Goal: Transaction & Acquisition: Purchase product/service

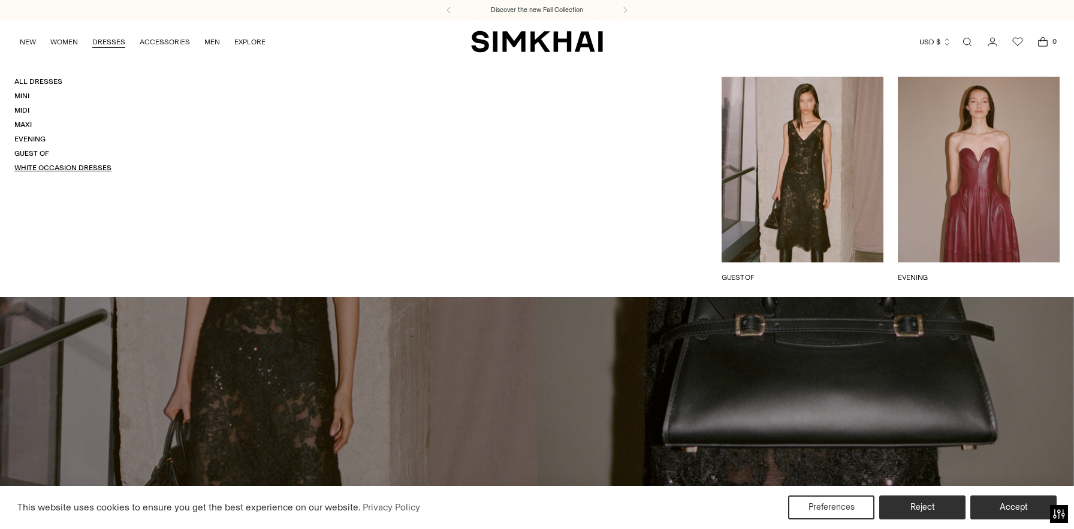
click at [73, 169] on link "White Occasion Dresses" at bounding box center [62, 168] width 97 height 8
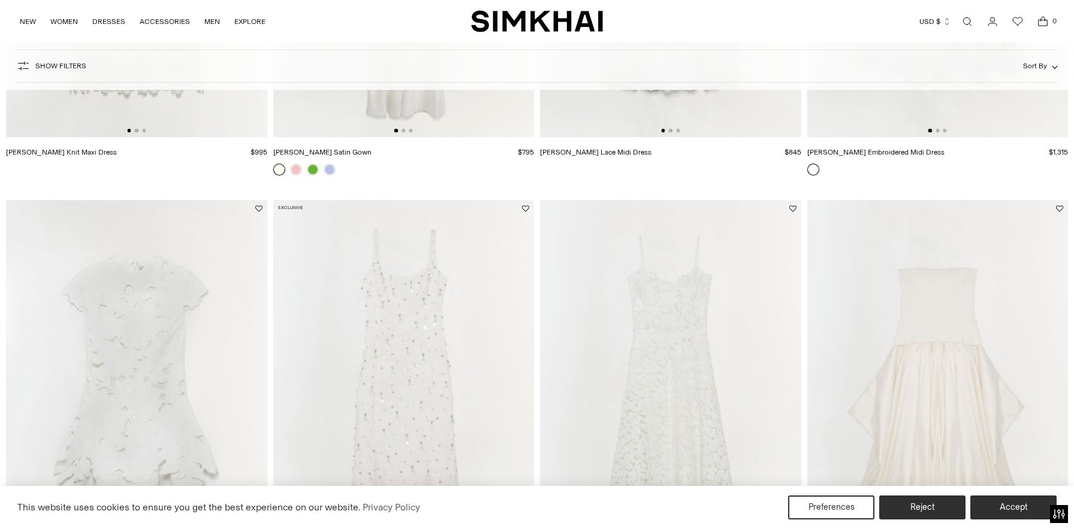
scroll to position [540, 0]
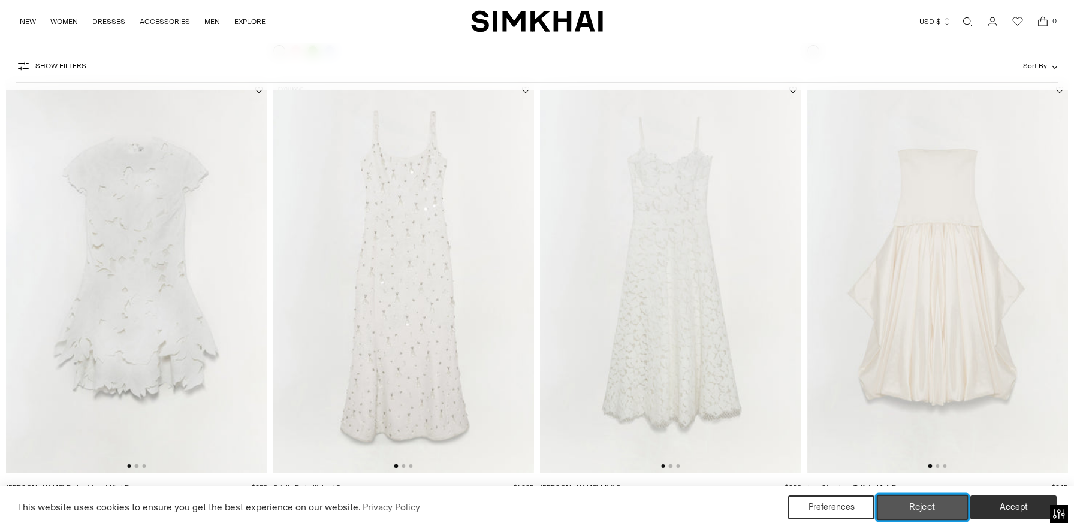
click at [928, 513] on button "Reject" at bounding box center [923, 507] width 92 height 25
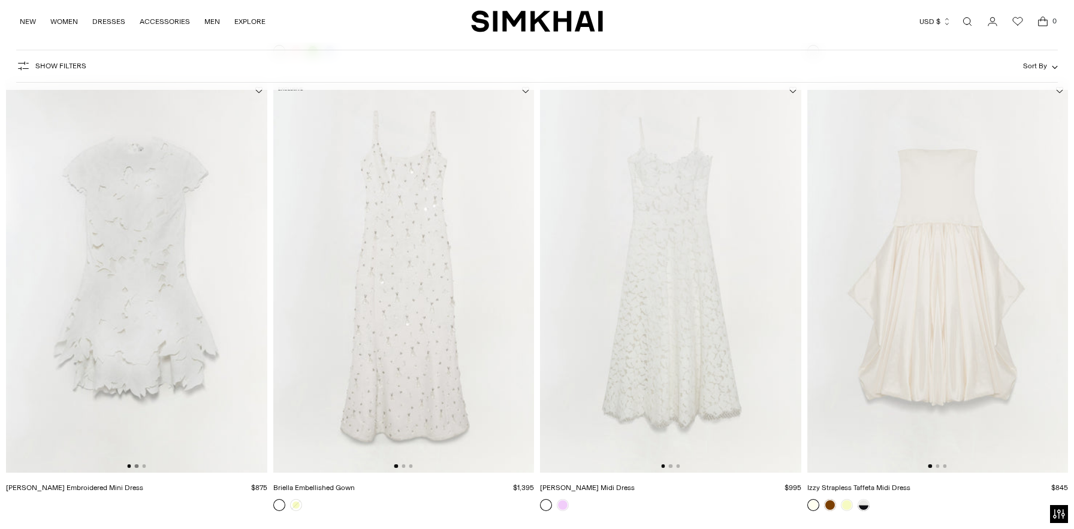
click at [137, 467] on button "Go to slide 2" at bounding box center [137, 466] width 4 height 4
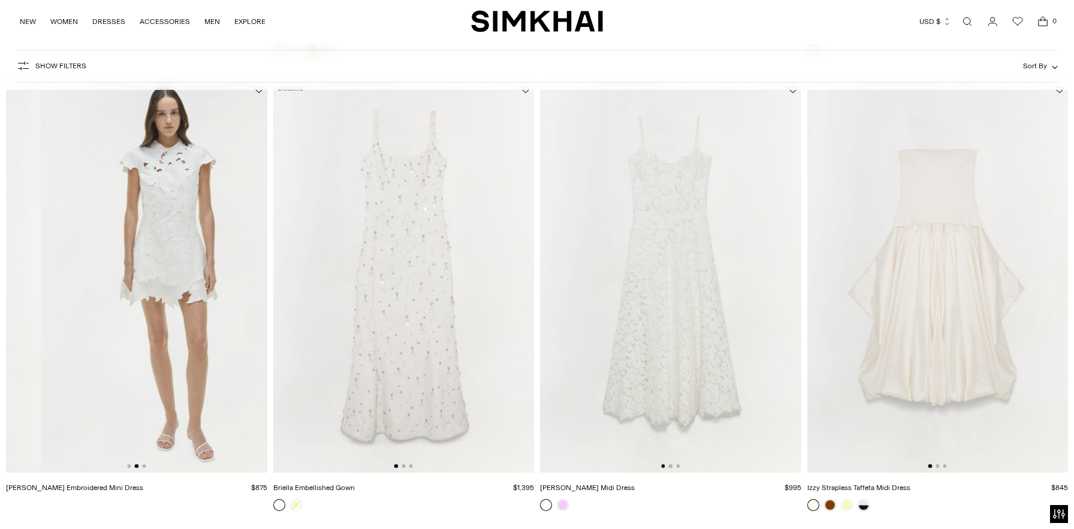
scroll to position [0, 261]
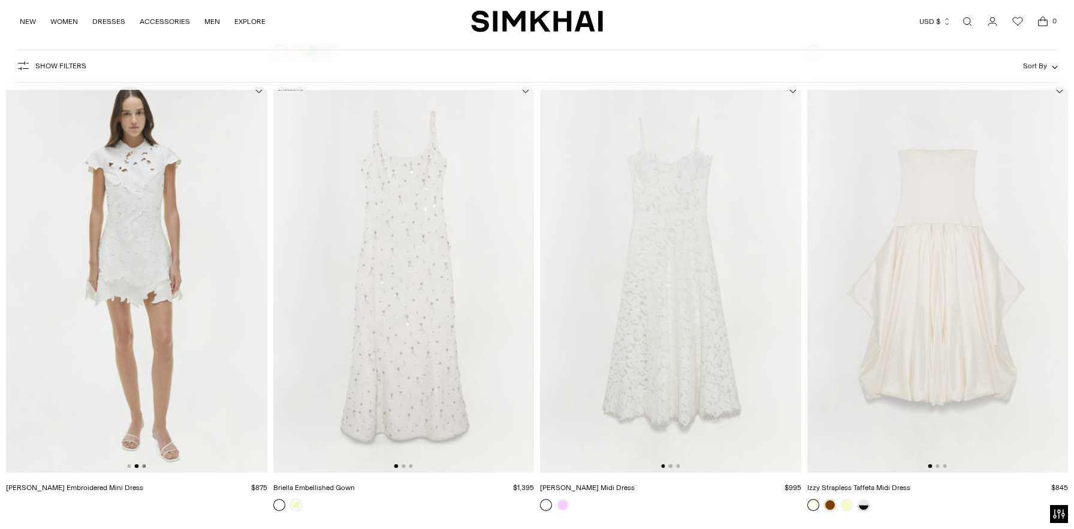
click at [145, 467] on button "Go to slide 3" at bounding box center [144, 466] width 4 height 4
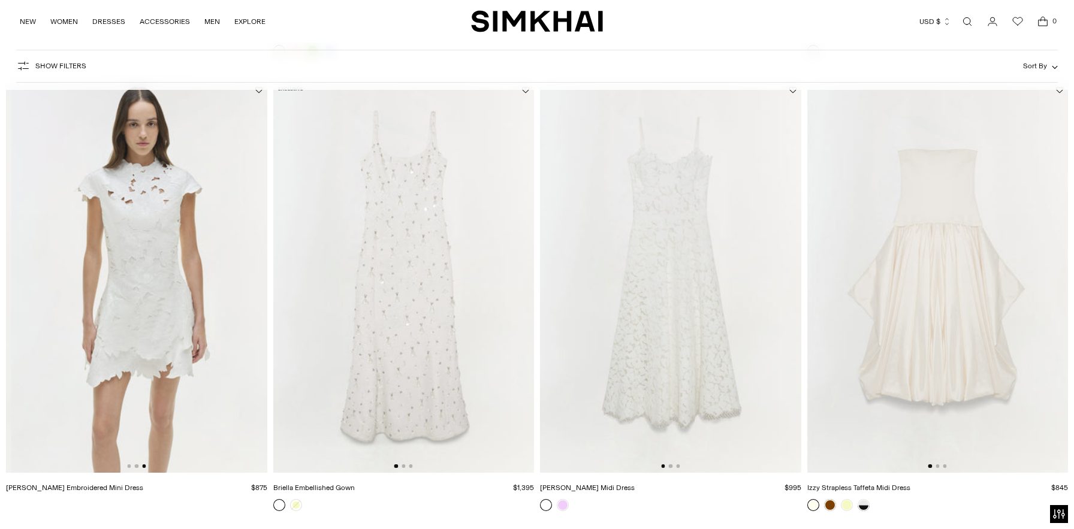
scroll to position [0, 522]
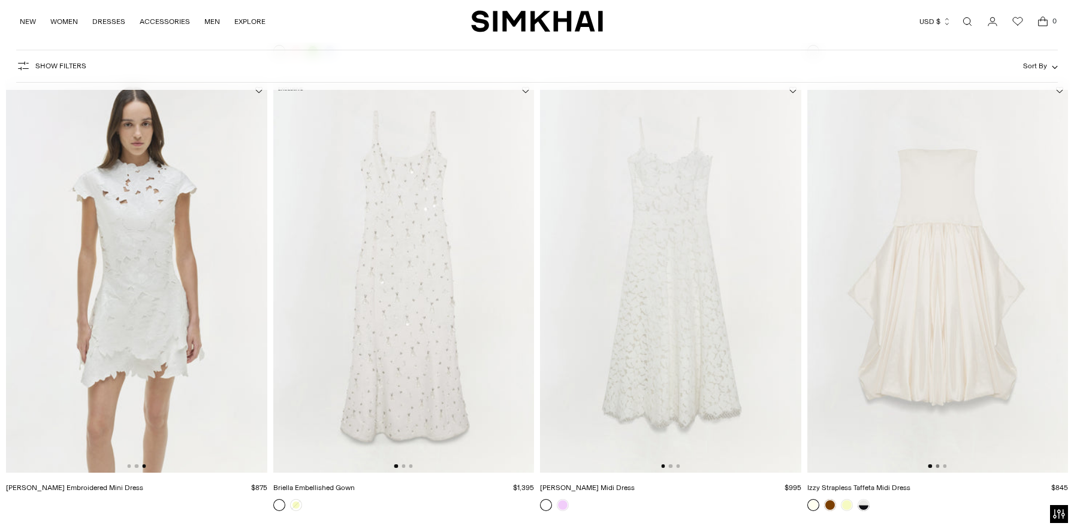
click at [937, 467] on button "Go to slide 2" at bounding box center [937, 466] width 4 height 4
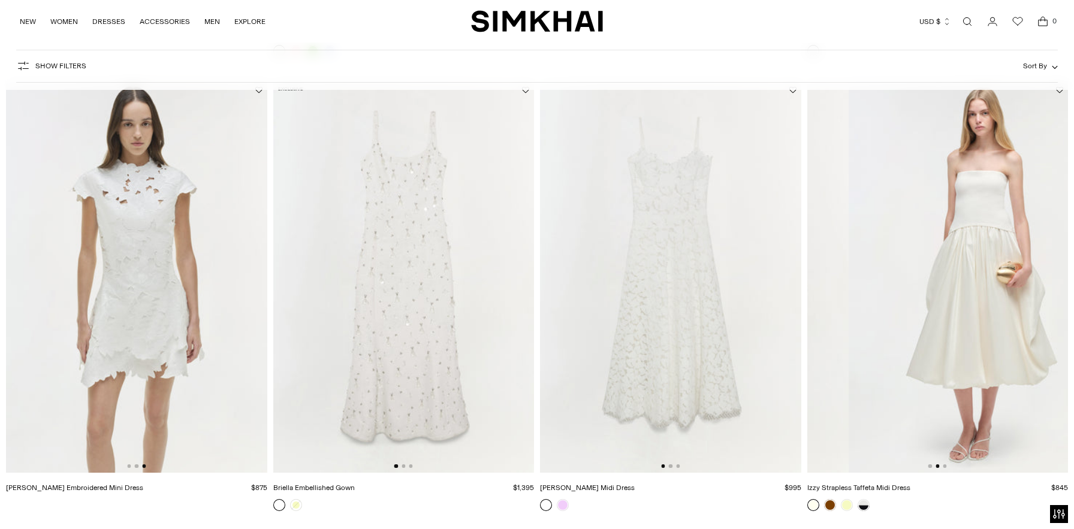
scroll to position [0, 261]
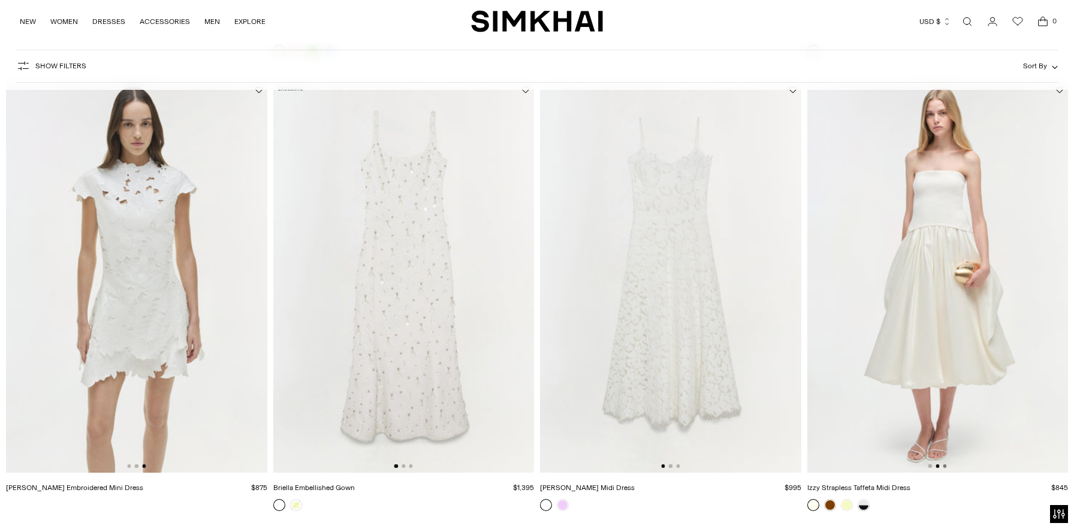
click at [945, 467] on button "Go to slide 3" at bounding box center [945, 466] width 4 height 4
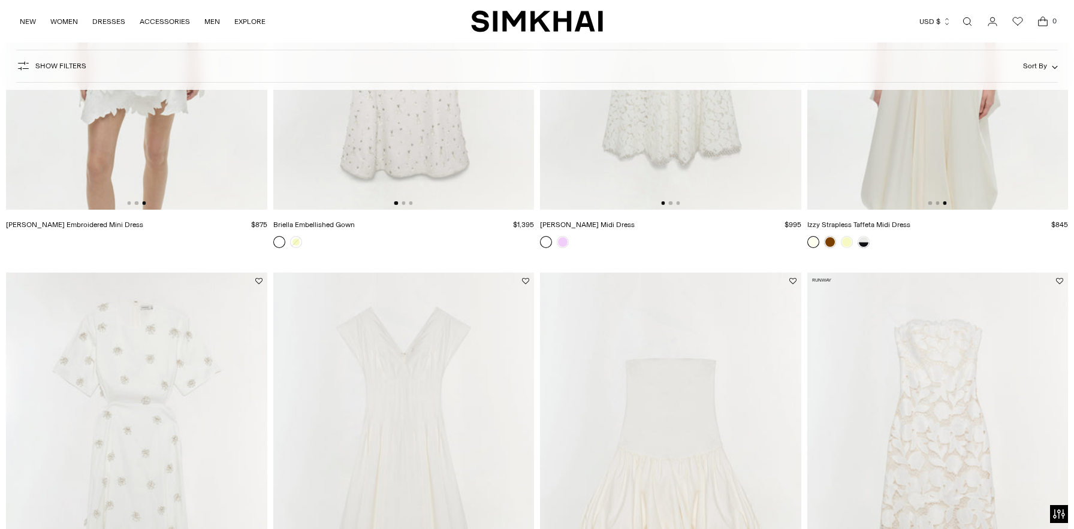
scroll to position [997, 0]
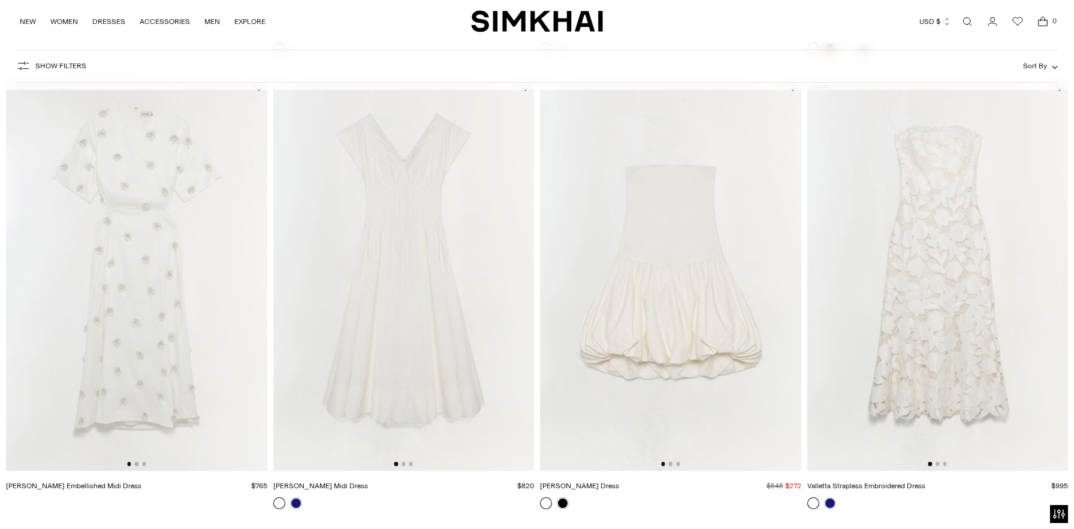
click at [403, 466] on img at bounding box center [403, 274] width 261 height 391
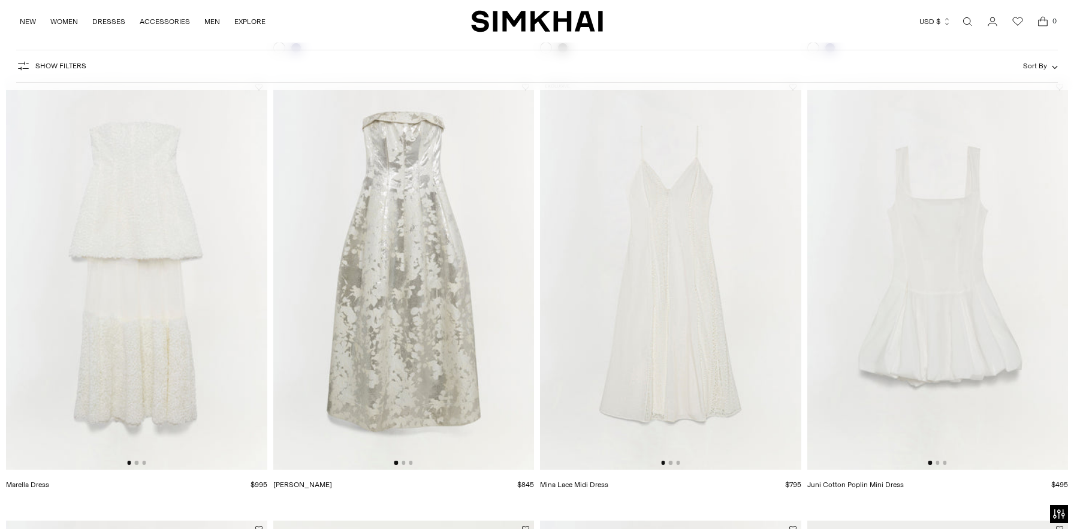
scroll to position [1447, 0]
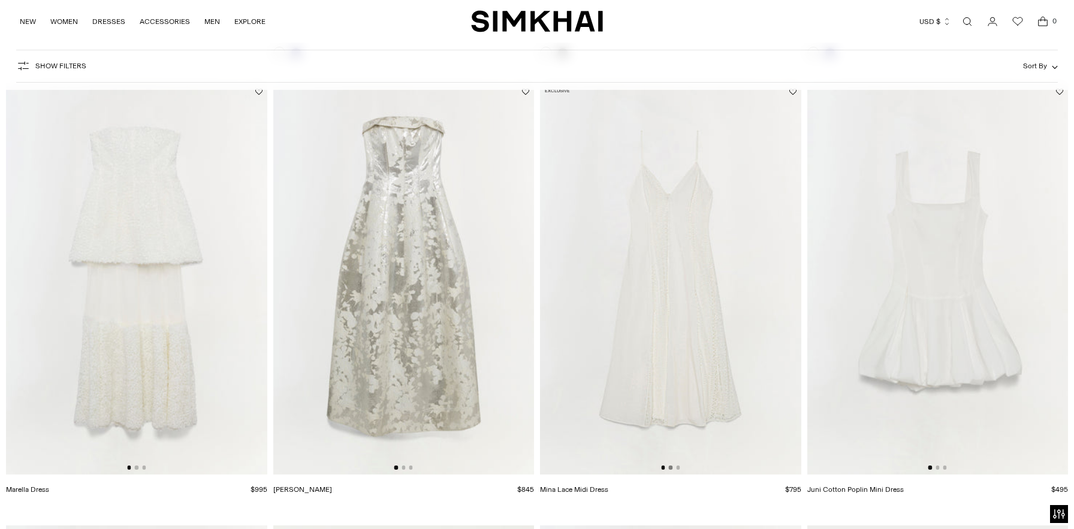
click at [670, 468] on button "Go to slide 2" at bounding box center [671, 468] width 4 height 4
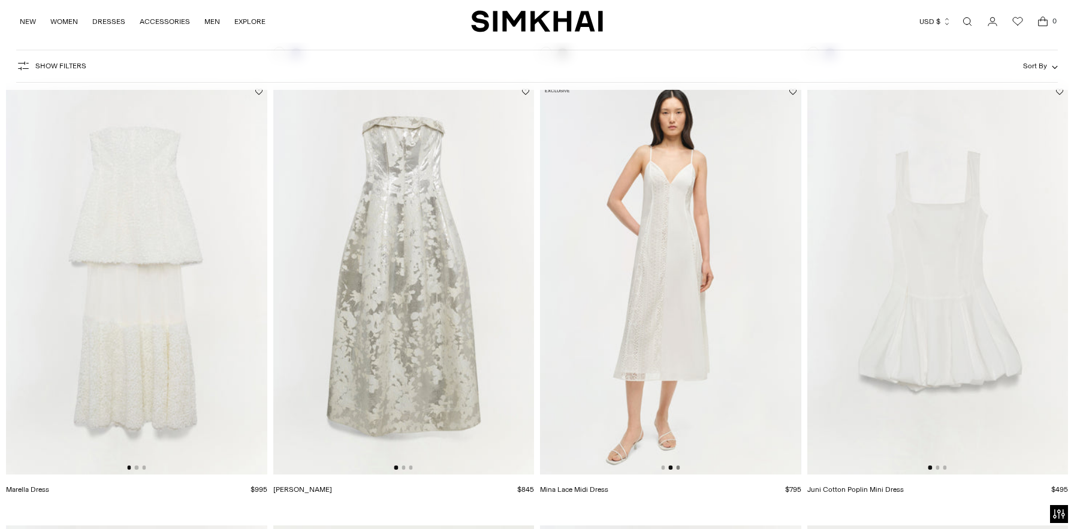
click at [678, 467] on button "Go to slide 3" at bounding box center [678, 468] width 4 height 4
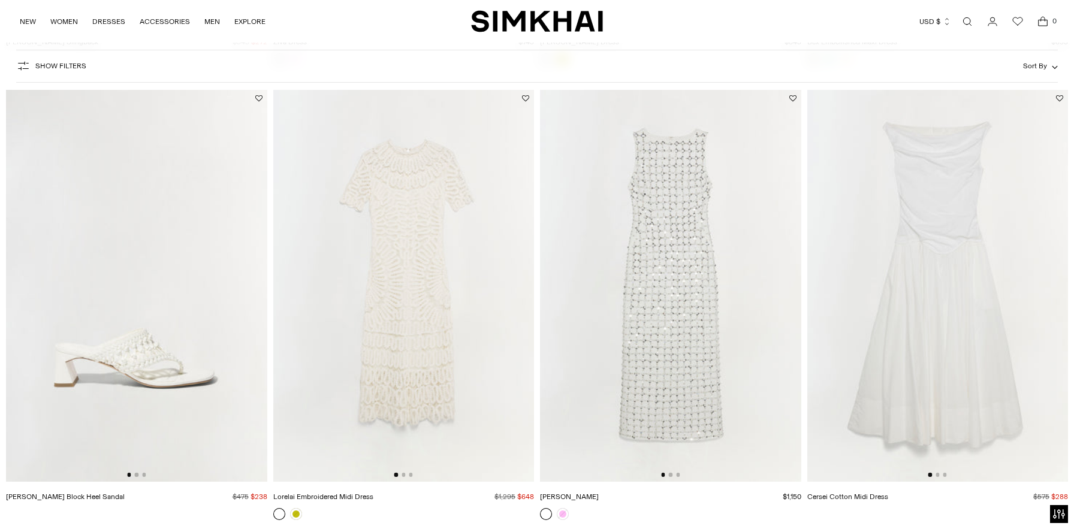
scroll to position [2800, 0]
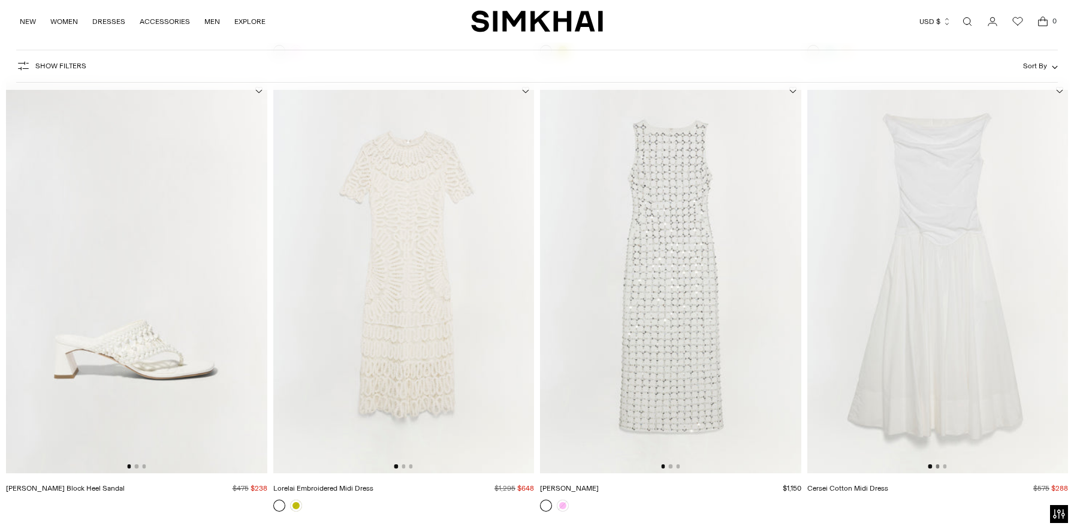
click at [937, 467] on button "Go to slide 2" at bounding box center [937, 466] width 4 height 4
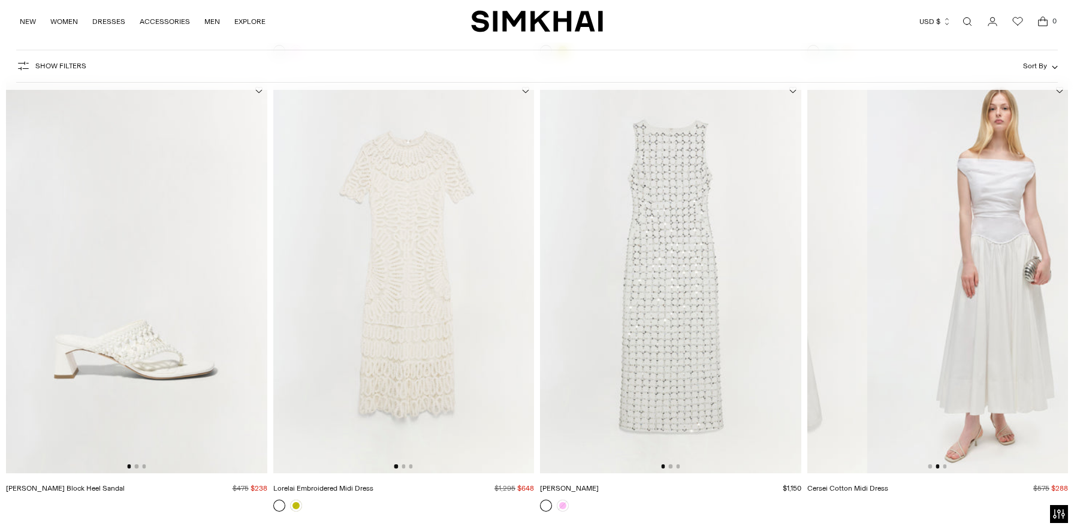
scroll to position [0, 261]
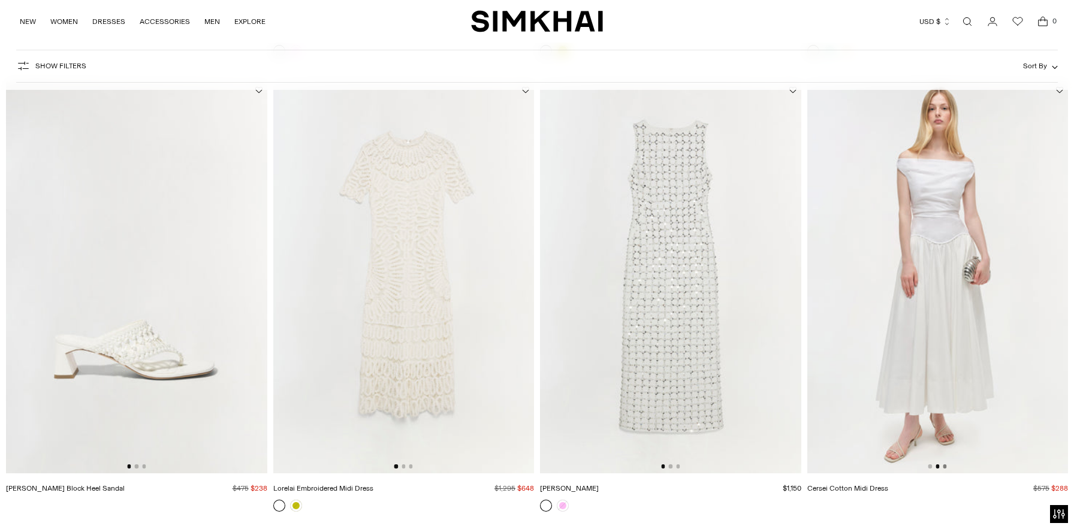
click at [946, 466] on button "Go to slide 3" at bounding box center [945, 466] width 4 height 4
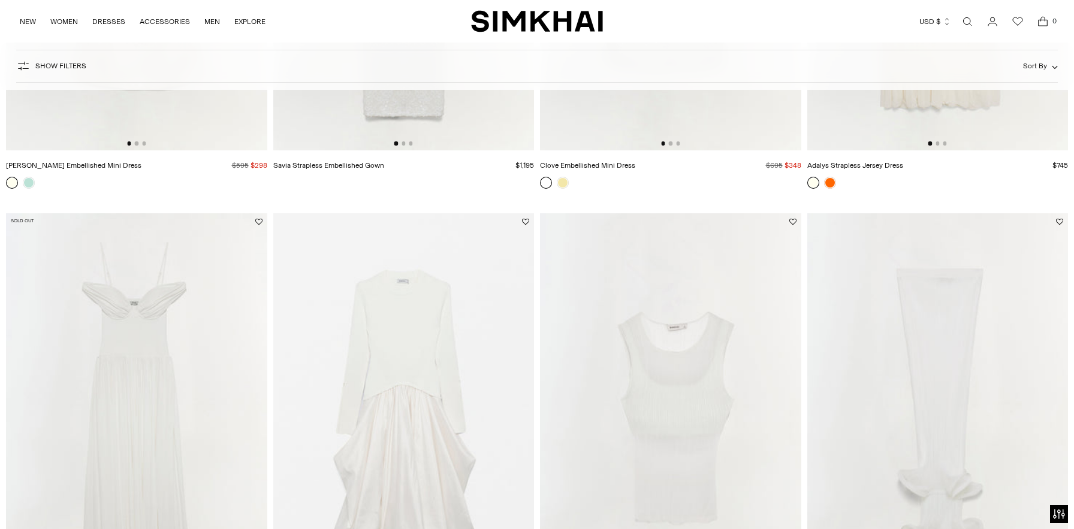
scroll to position [3732, 0]
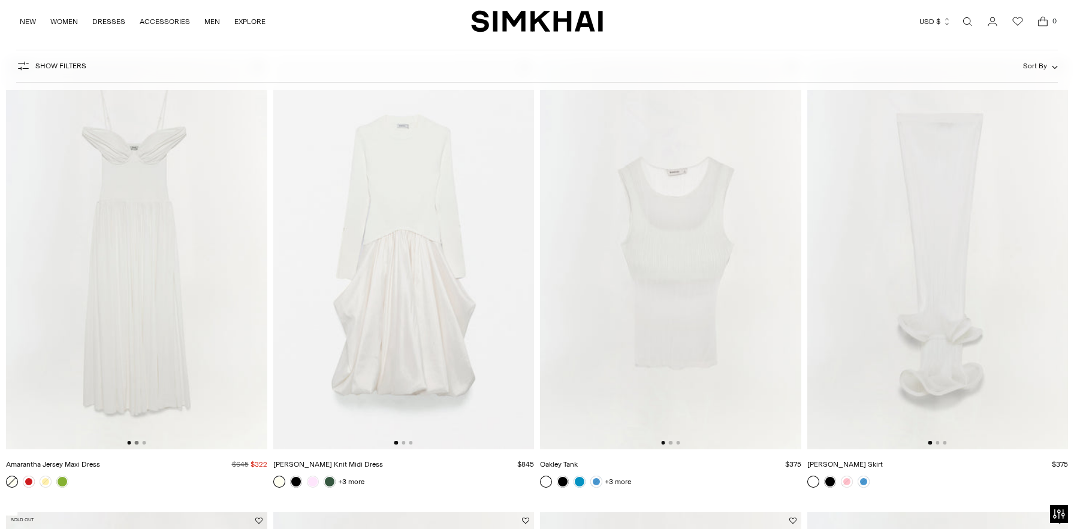
click at [137, 443] on button "Go to slide 2" at bounding box center [137, 443] width 4 height 4
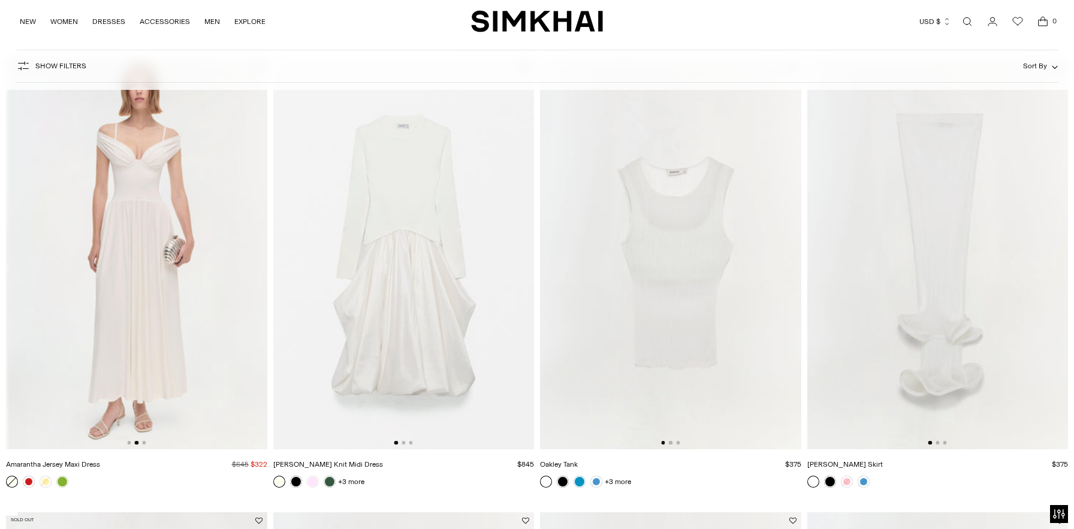
scroll to position [0, 261]
click at [937, 442] on button "Go to slide 2" at bounding box center [937, 443] width 4 height 4
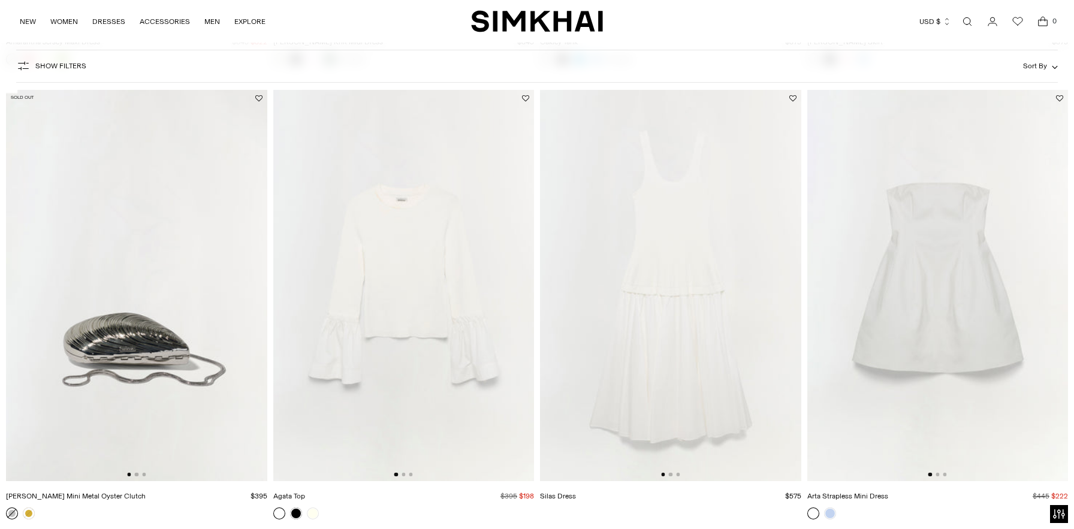
scroll to position [4203, 0]
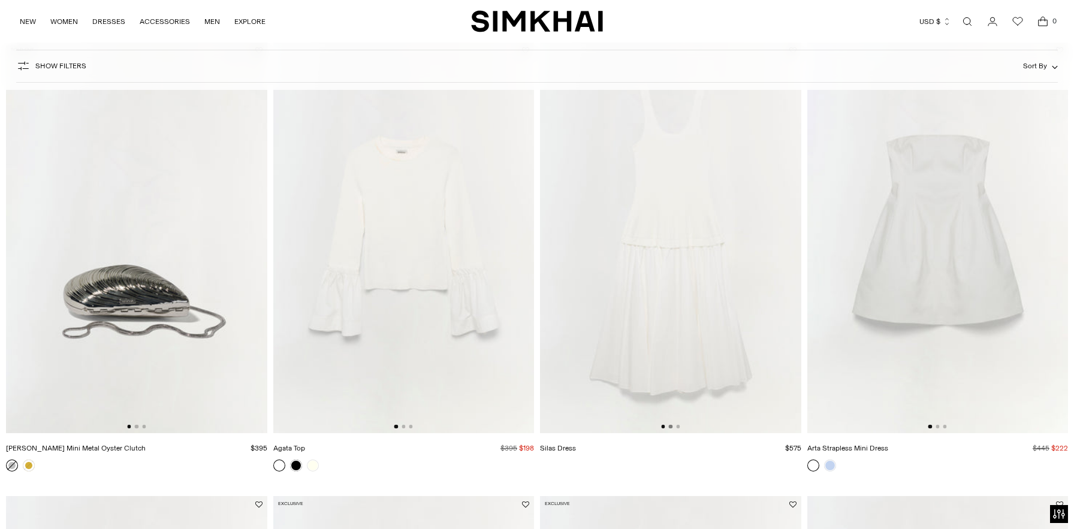
click at [670, 428] on button "Go to slide 2" at bounding box center [671, 427] width 4 height 4
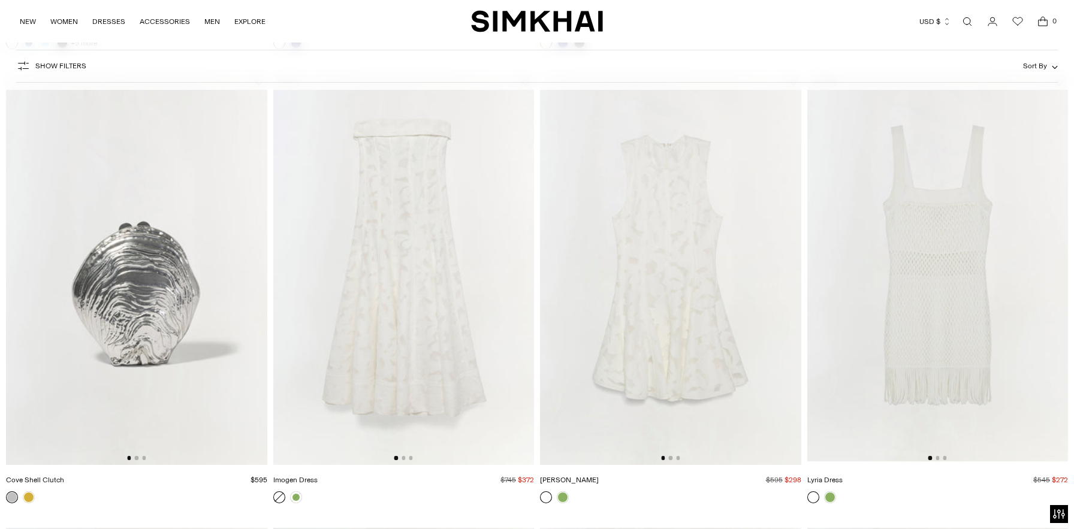
scroll to position [5083, 0]
click at [670, 455] on button "Go to slide 2" at bounding box center [671, 455] width 4 height 4
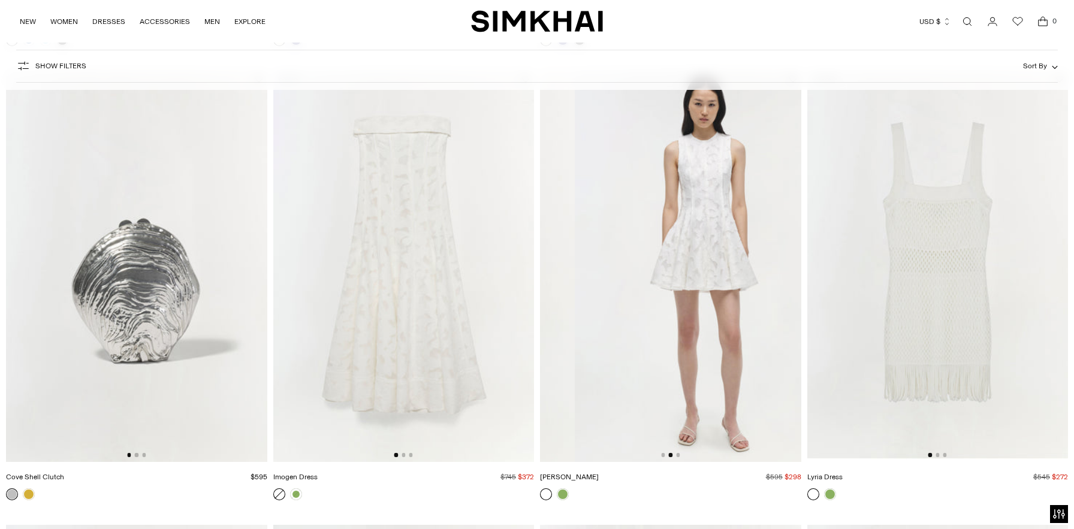
scroll to position [0, 261]
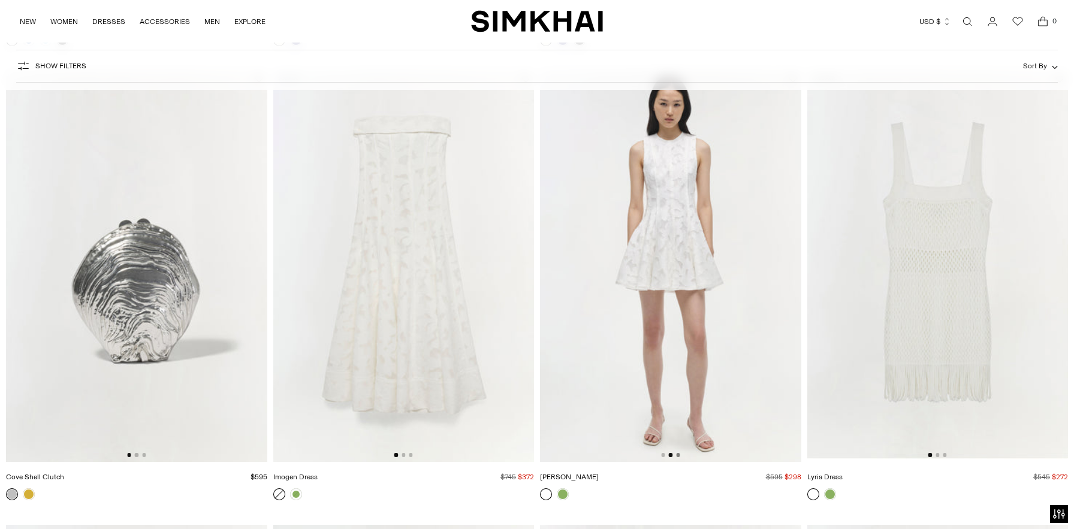
click at [678, 455] on button "Go to slide 3" at bounding box center [678, 455] width 4 height 4
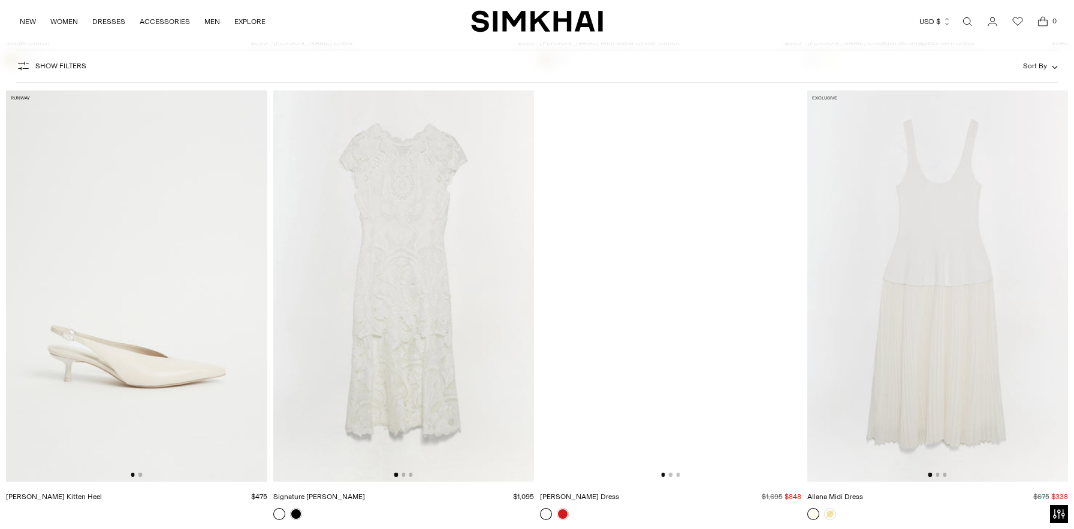
scroll to position [6884, 0]
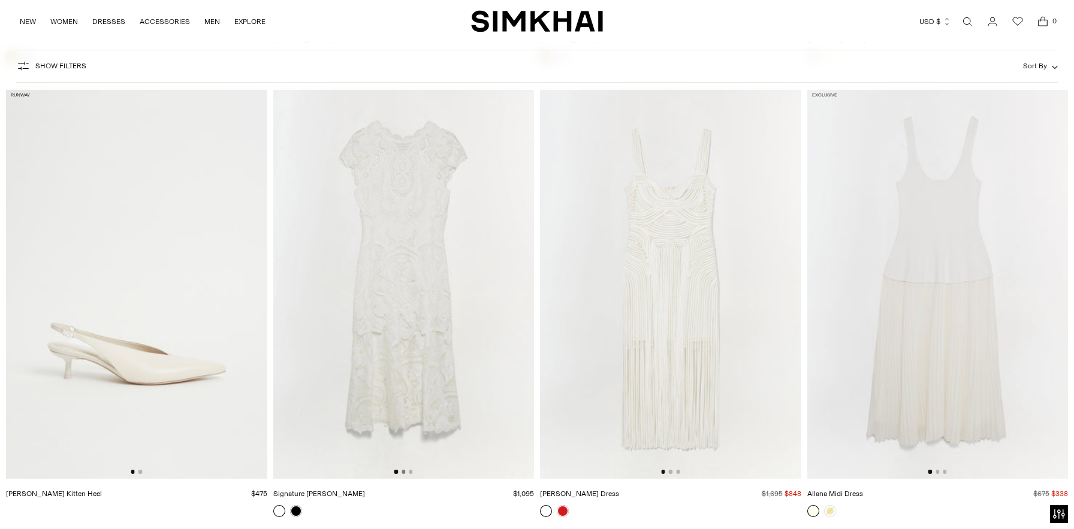
click at [403, 472] on button "Go to slide 2" at bounding box center [403, 472] width 4 height 4
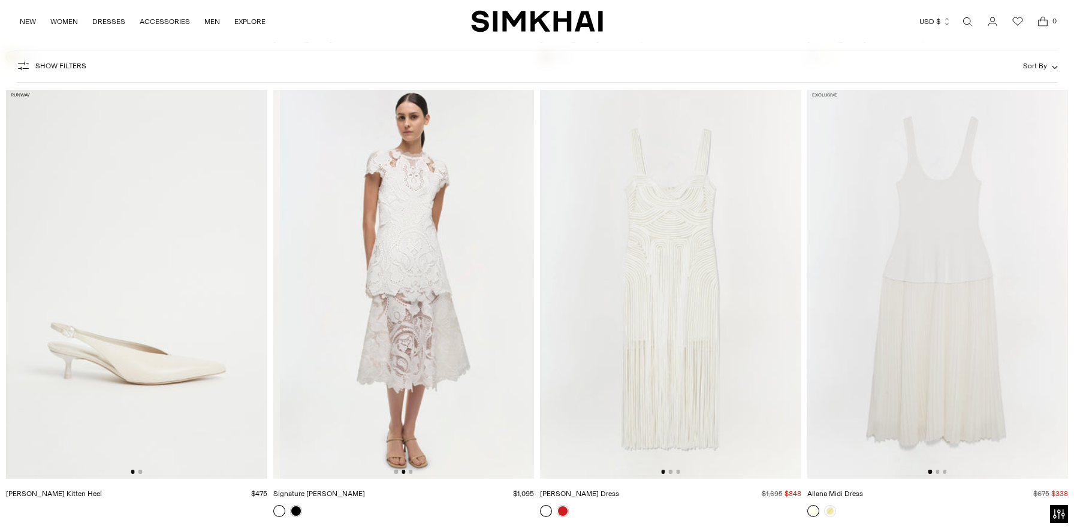
scroll to position [0, 261]
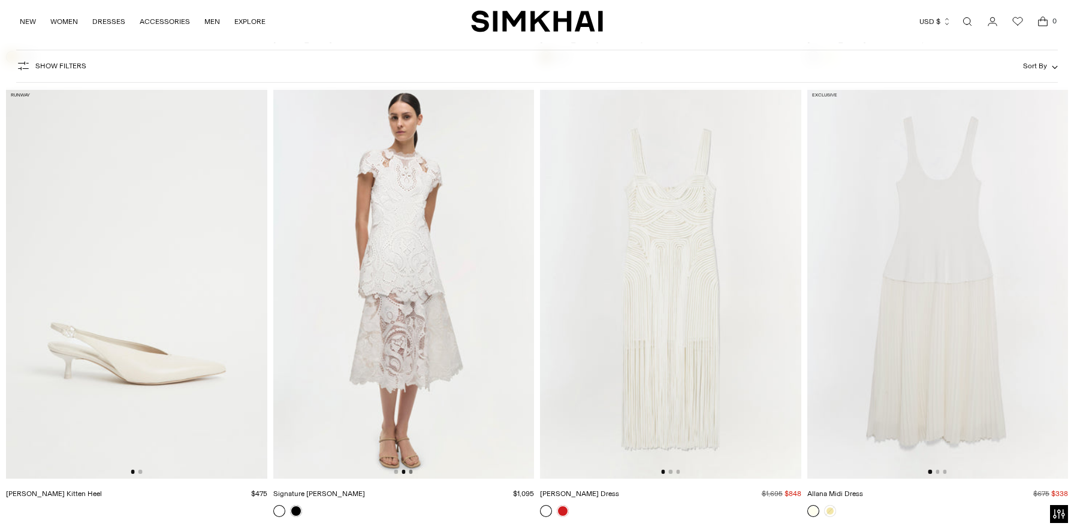
click at [411, 472] on button "Go to slide 3" at bounding box center [411, 472] width 4 height 4
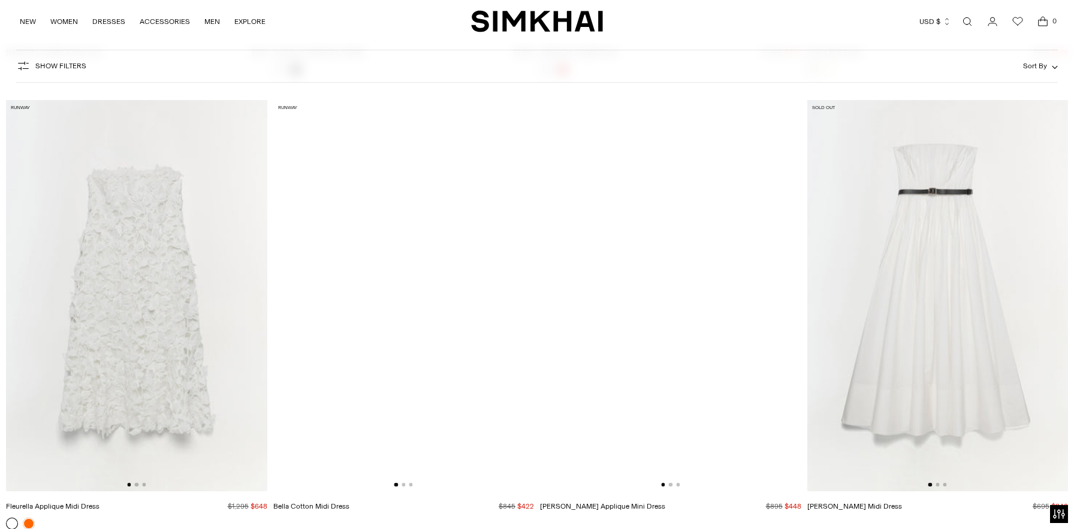
scroll to position [7324, 0]
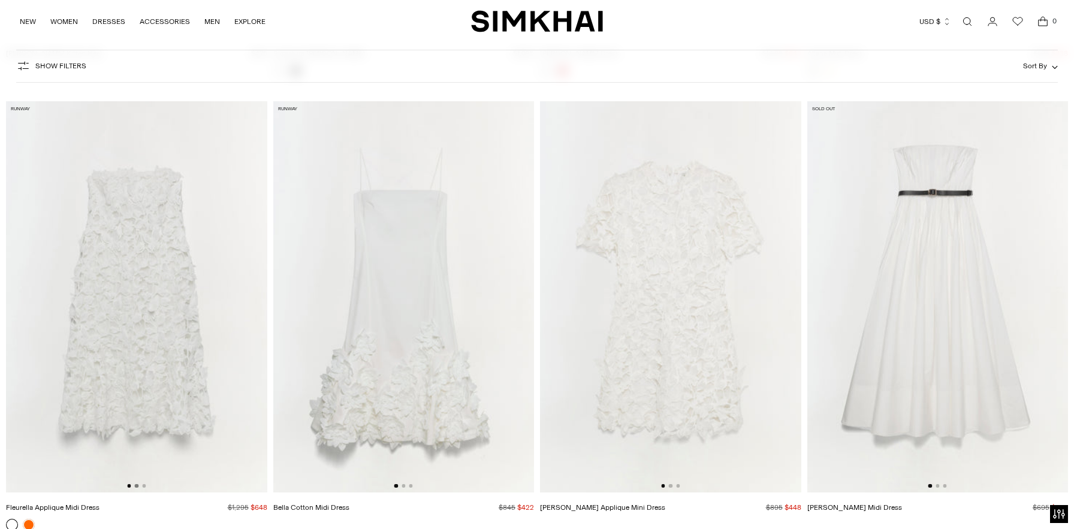
click at [137, 487] on button "Go to slide 2" at bounding box center [137, 486] width 4 height 4
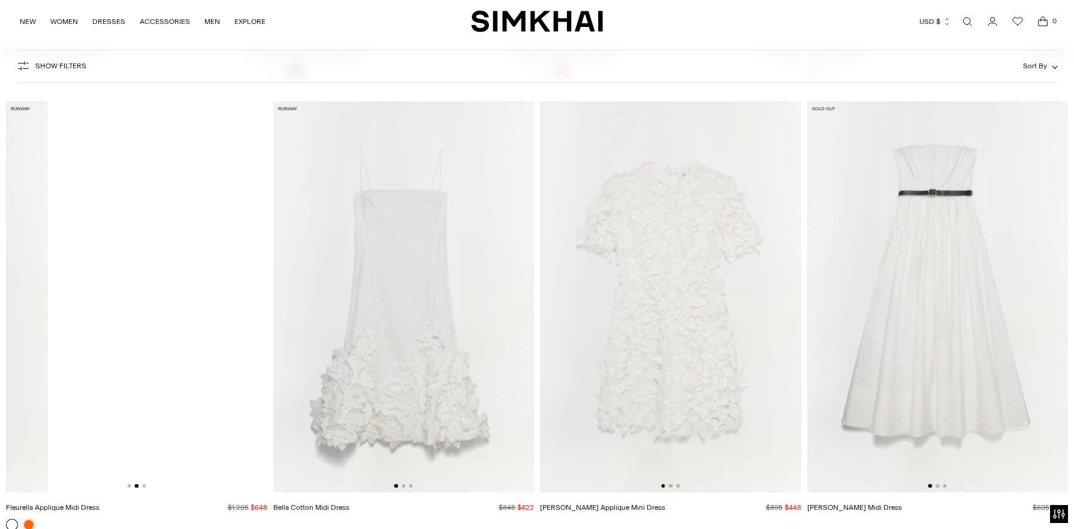
scroll to position [0, 261]
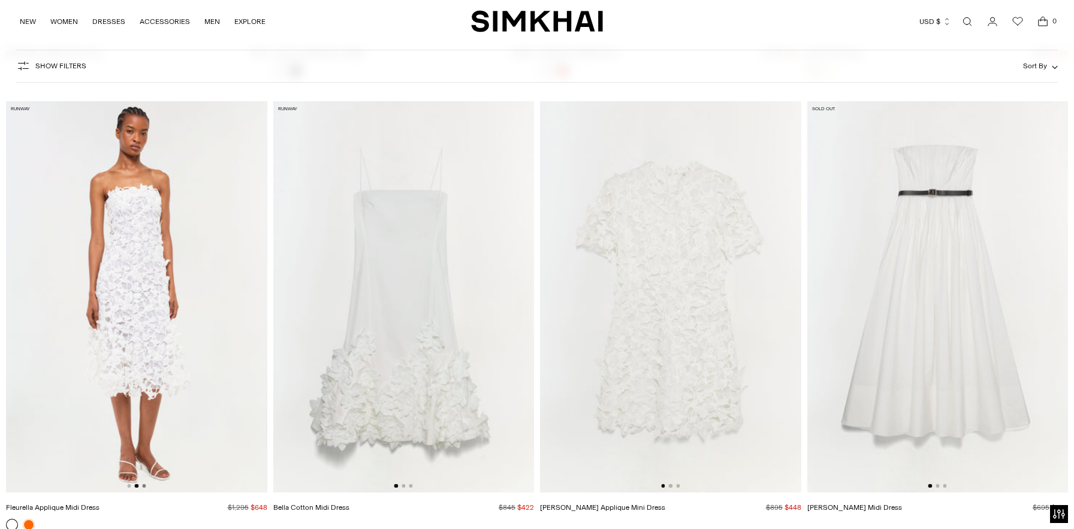
click at [144, 486] on button "Go to slide 3" at bounding box center [144, 486] width 4 height 4
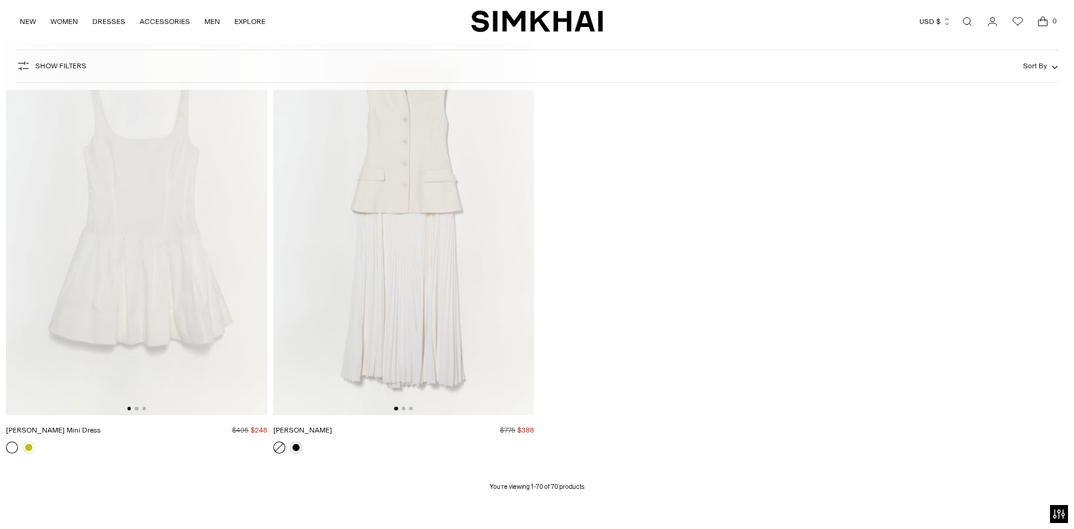
scroll to position [7847, 0]
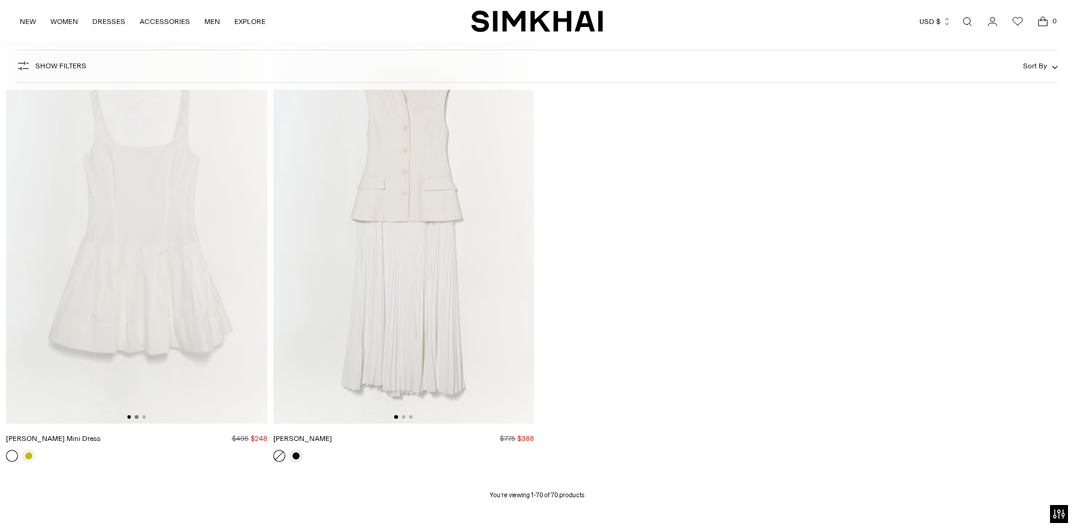
click at [138, 418] on button "Go to slide 2" at bounding box center [137, 417] width 4 height 4
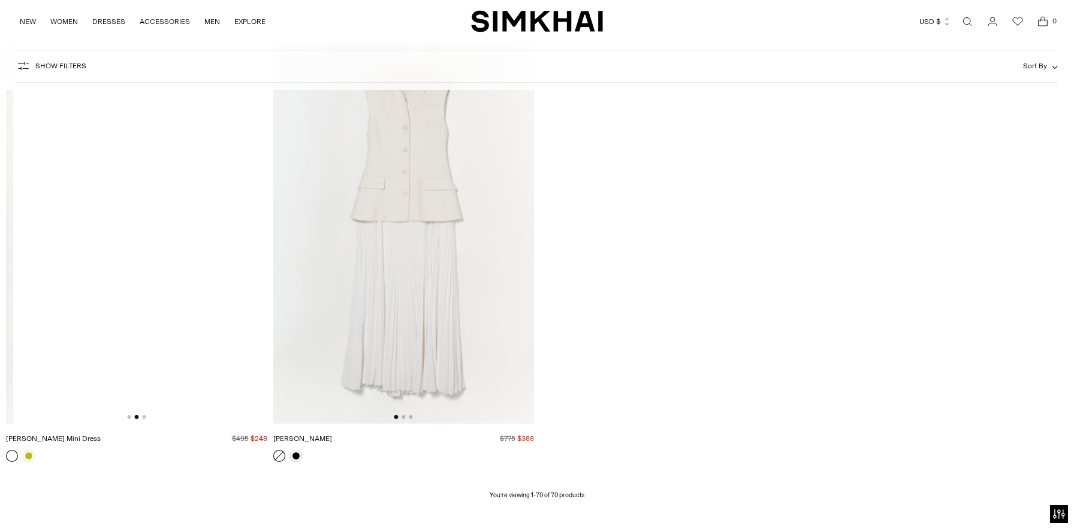
scroll to position [0, 261]
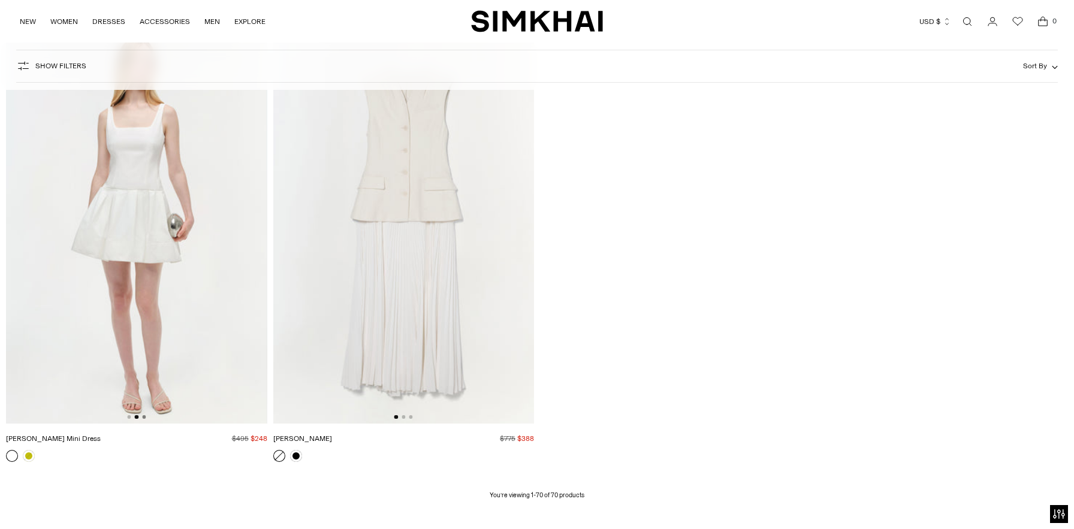
click at [144, 418] on button "Go to slide 3" at bounding box center [144, 417] width 4 height 4
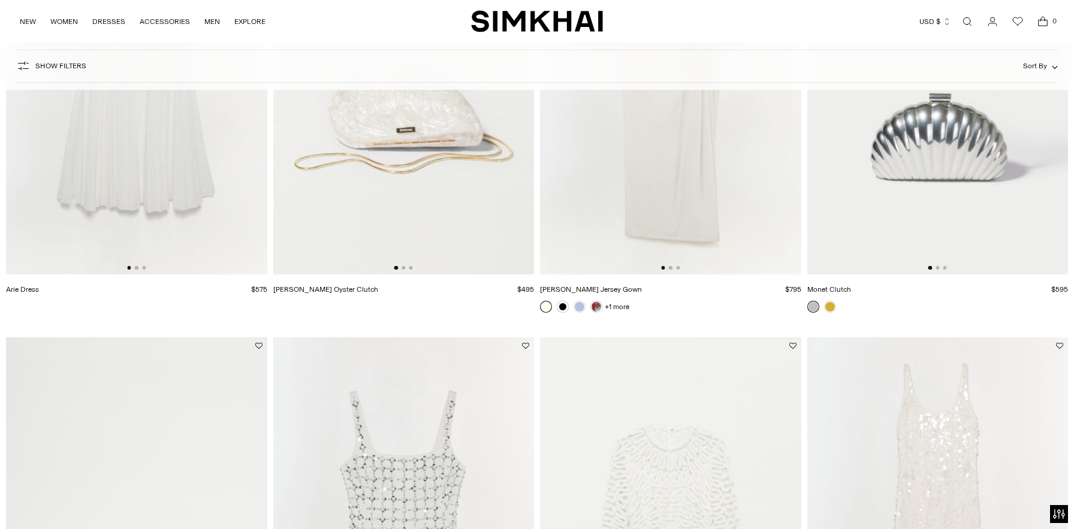
scroll to position [0, 0]
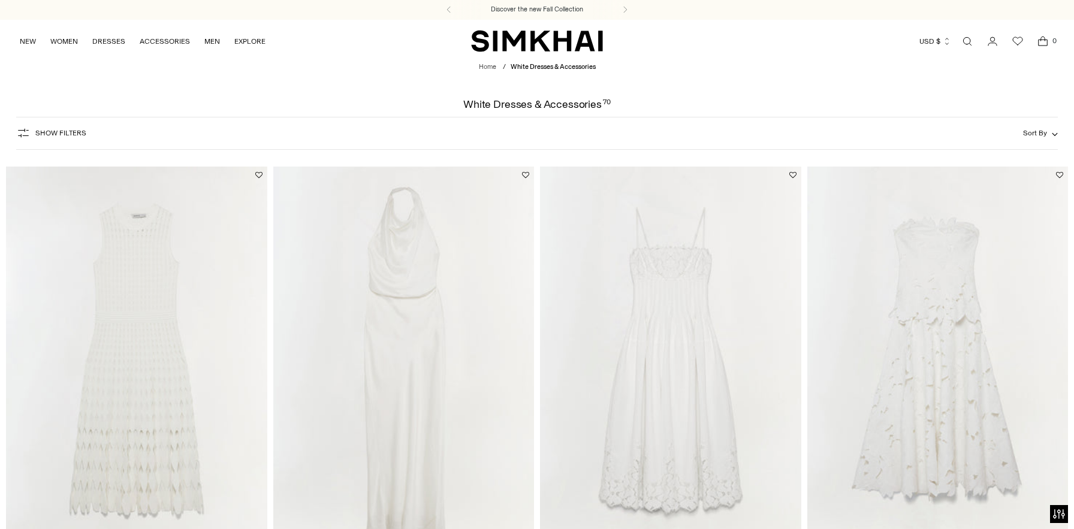
scroll to position [119, 0]
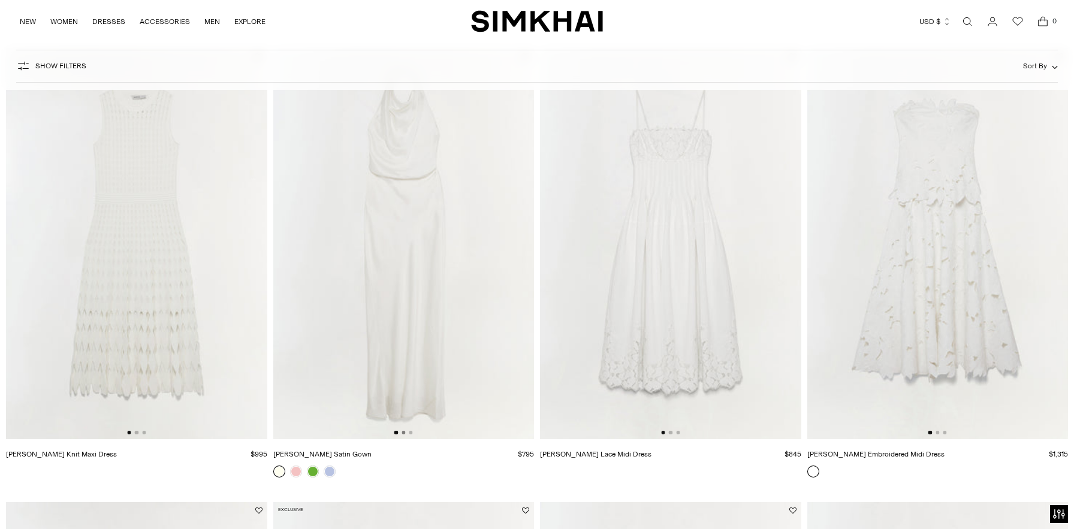
click at [404, 434] on button "Go to slide 2" at bounding box center [403, 433] width 4 height 4
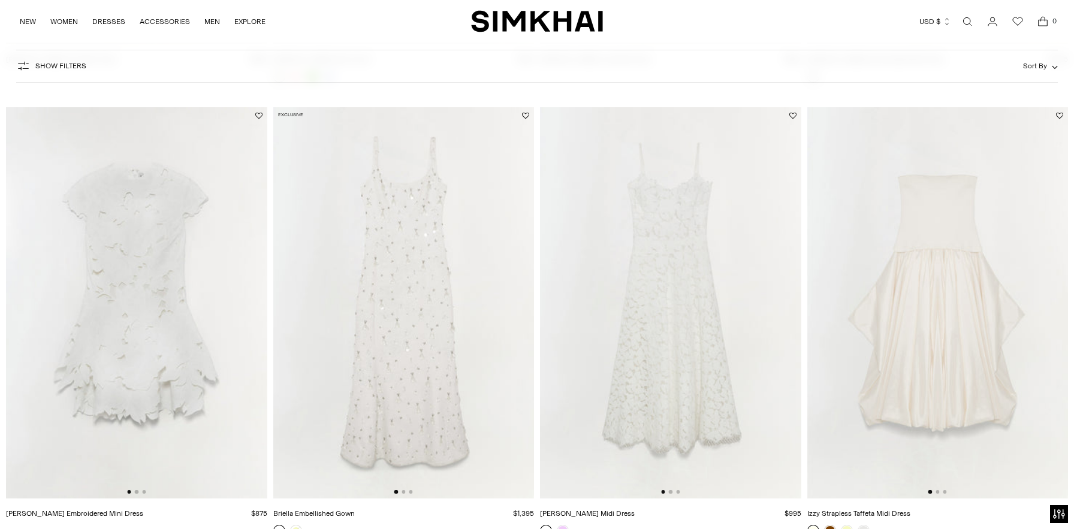
scroll to position [517, 0]
click at [137, 490] on button "Go to slide 2" at bounding box center [137, 490] width 4 height 4
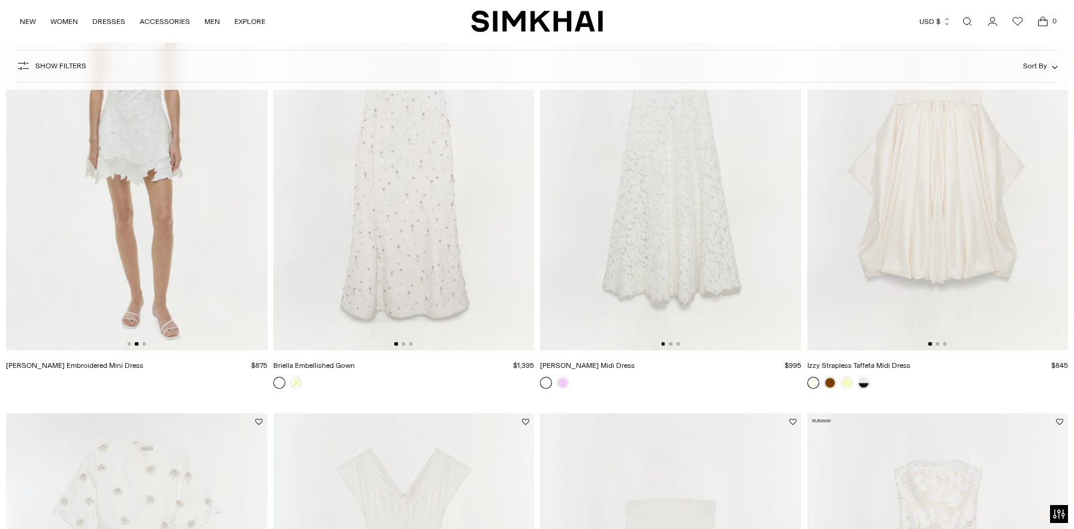
scroll to position [1115, 0]
